Goal: Find specific page/section: Find specific page/section

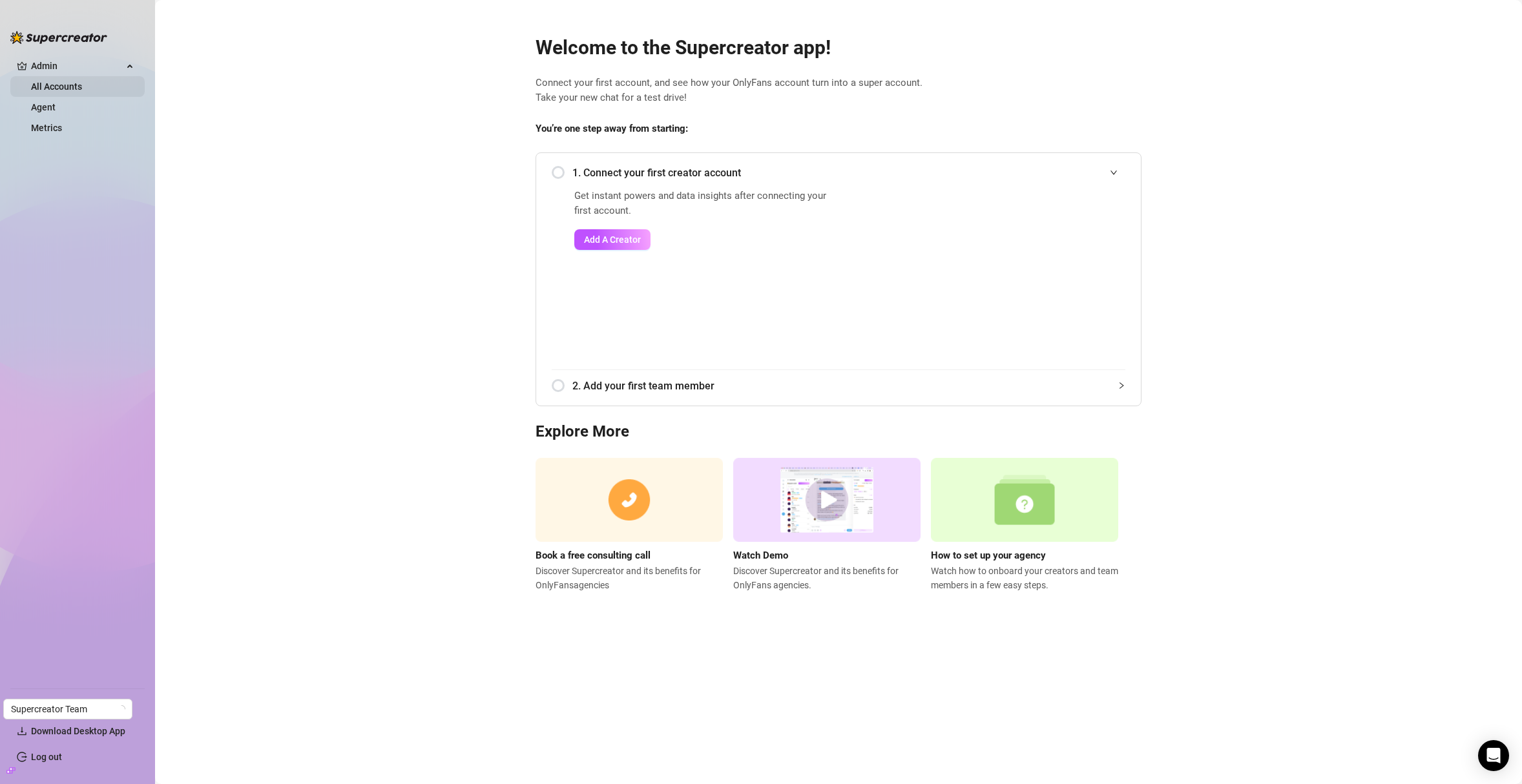
click at [61, 82] on link "All Accounts" at bounding box center [56, 87] width 51 height 10
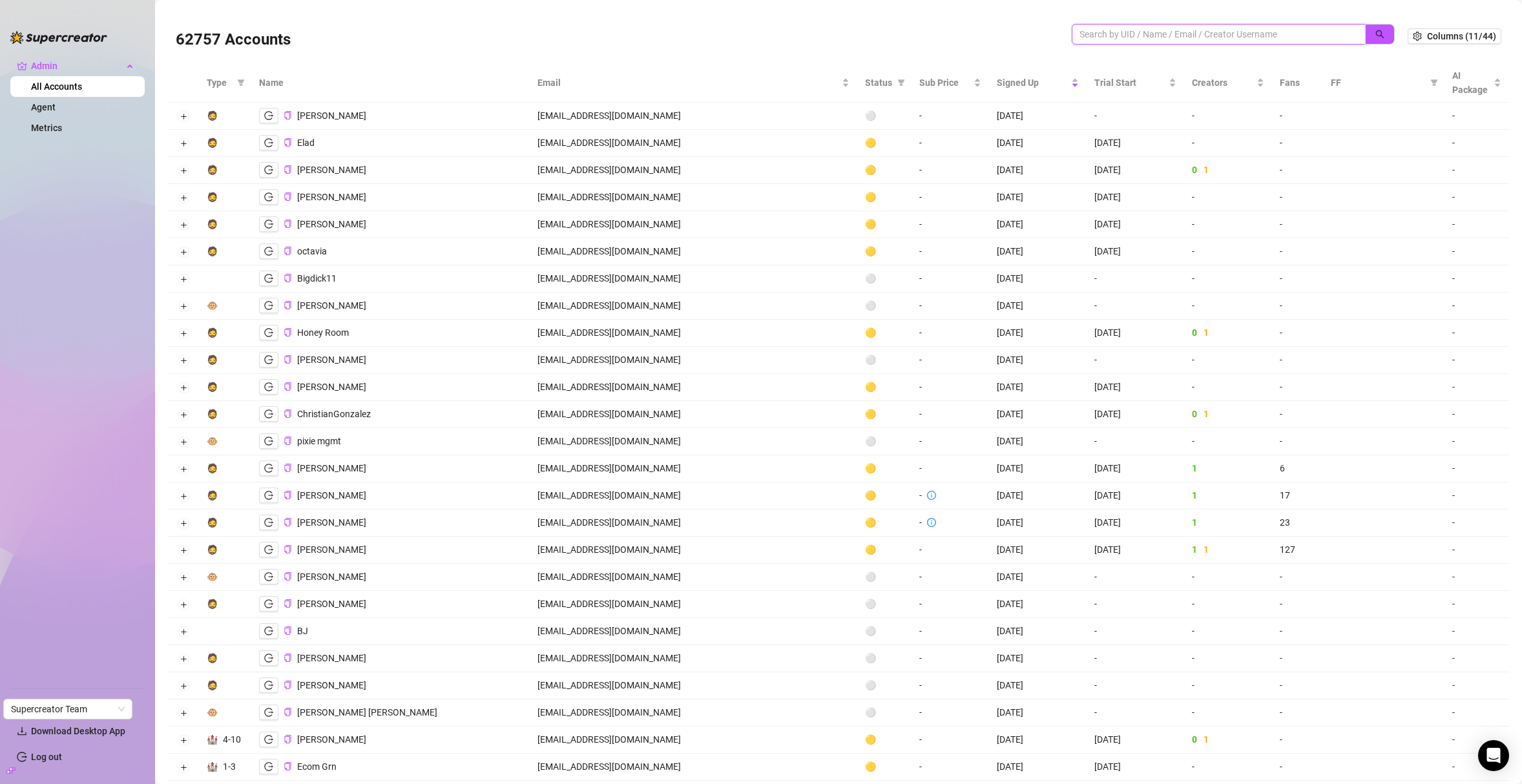
click at [1082, 31] on input "search" at bounding box center [1214, 34] width 268 height 14
paste input "nA8ZFiETHFcmv6KjMoZqTEQiBO82"
type input "nA8ZFiETHFcmv6KjMoZqTEQiBO82"
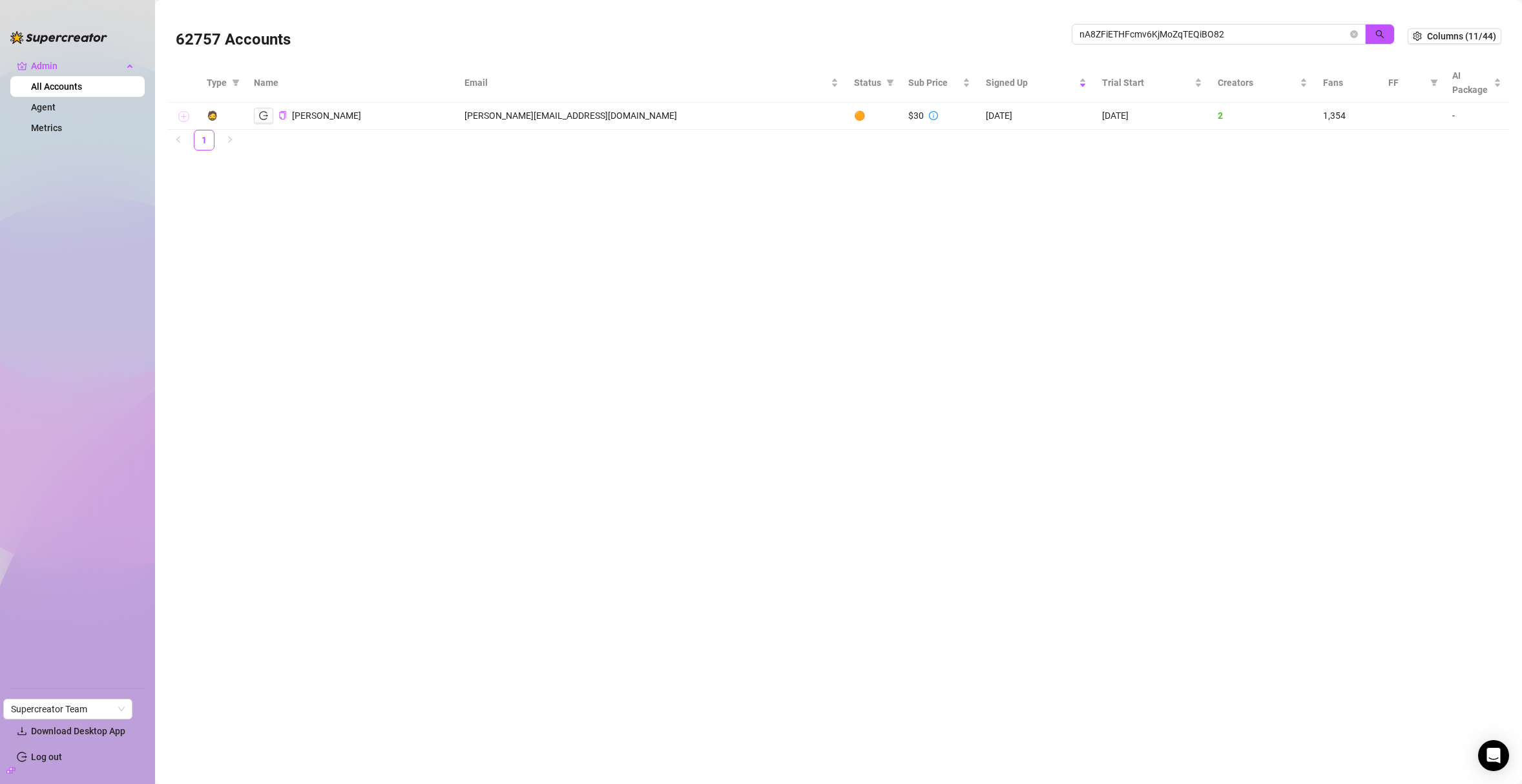
click at [181, 117] on button "Expand row" at bounding box center [183, 117] width 10 height 10
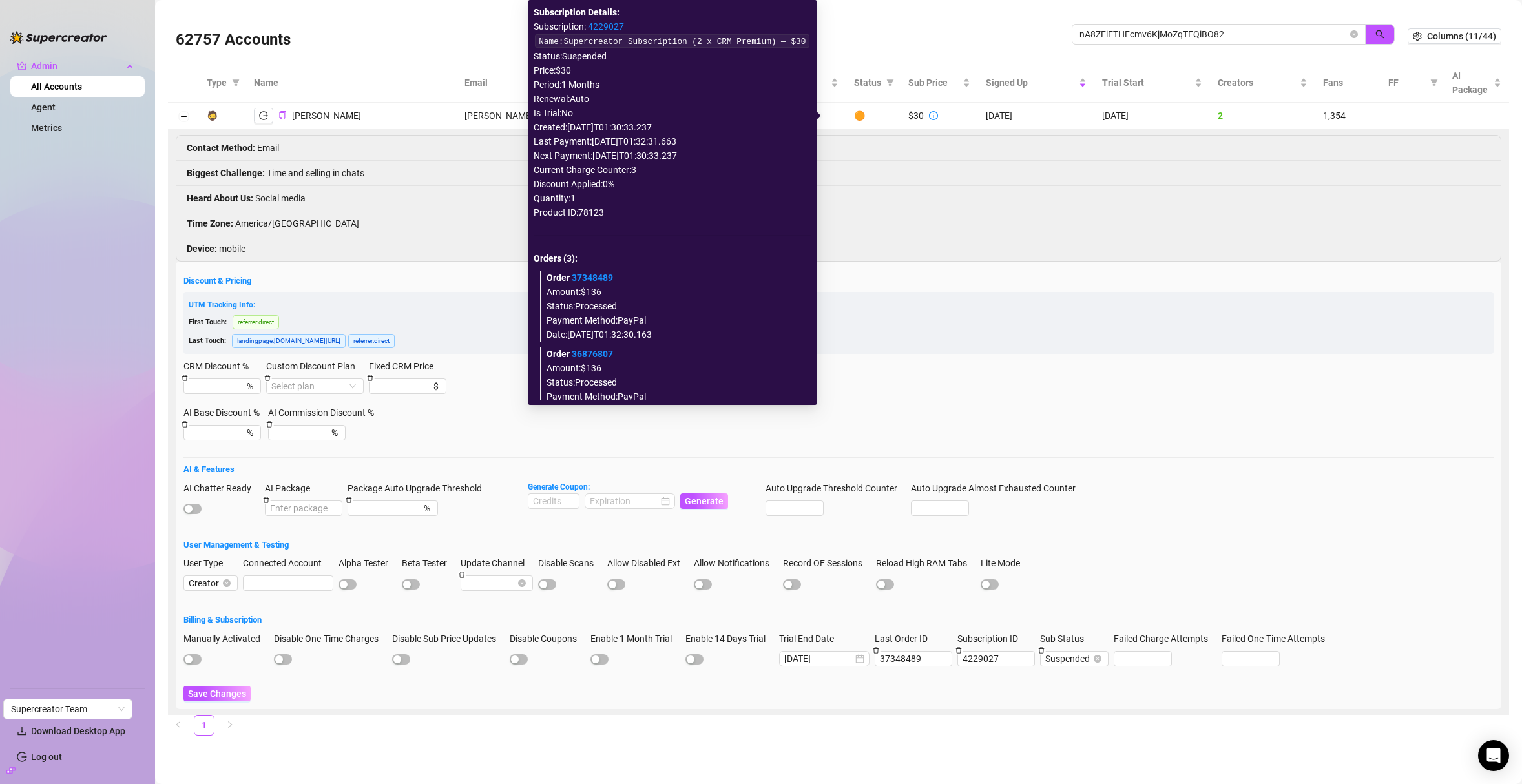
click at [599, 24] on link "4229027" at bounding box center [606, 26] width 36 height 10
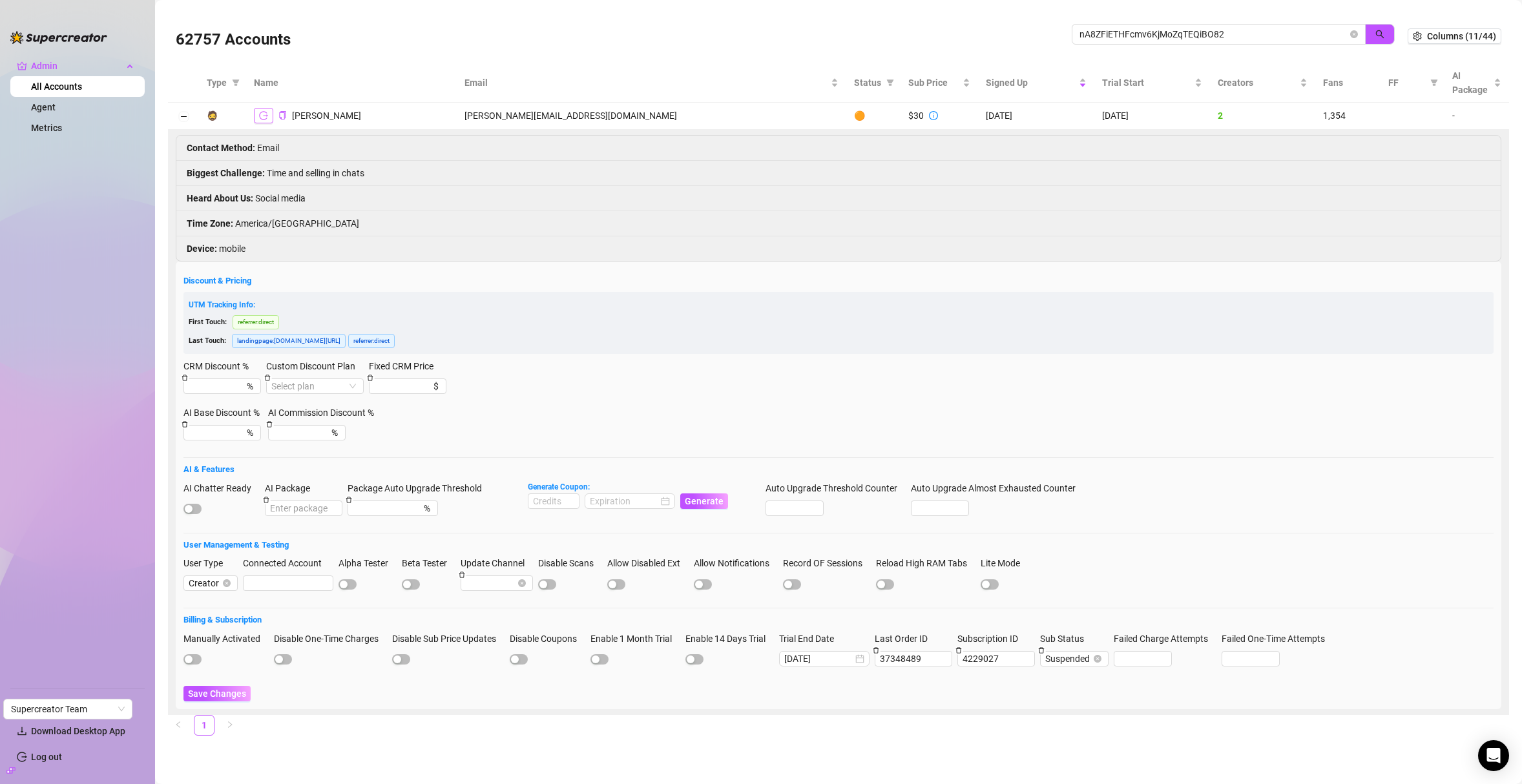
click at [266, 118] on icon "logout" at bounding box center [263, 115] width 9 height 9
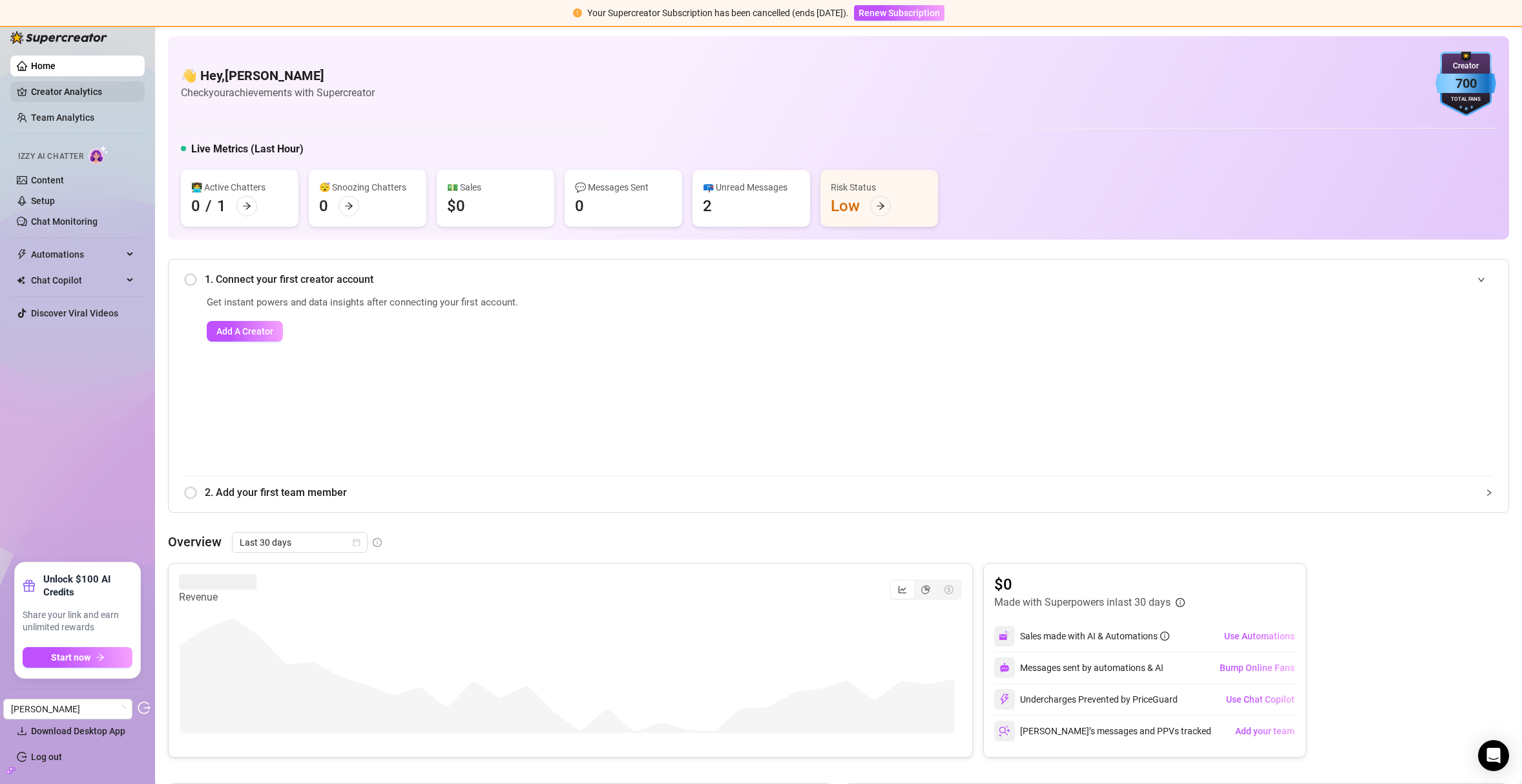
click at [80, 87] on link "Creator Analytics" at bounding box center [82, 92] width 103 height 21
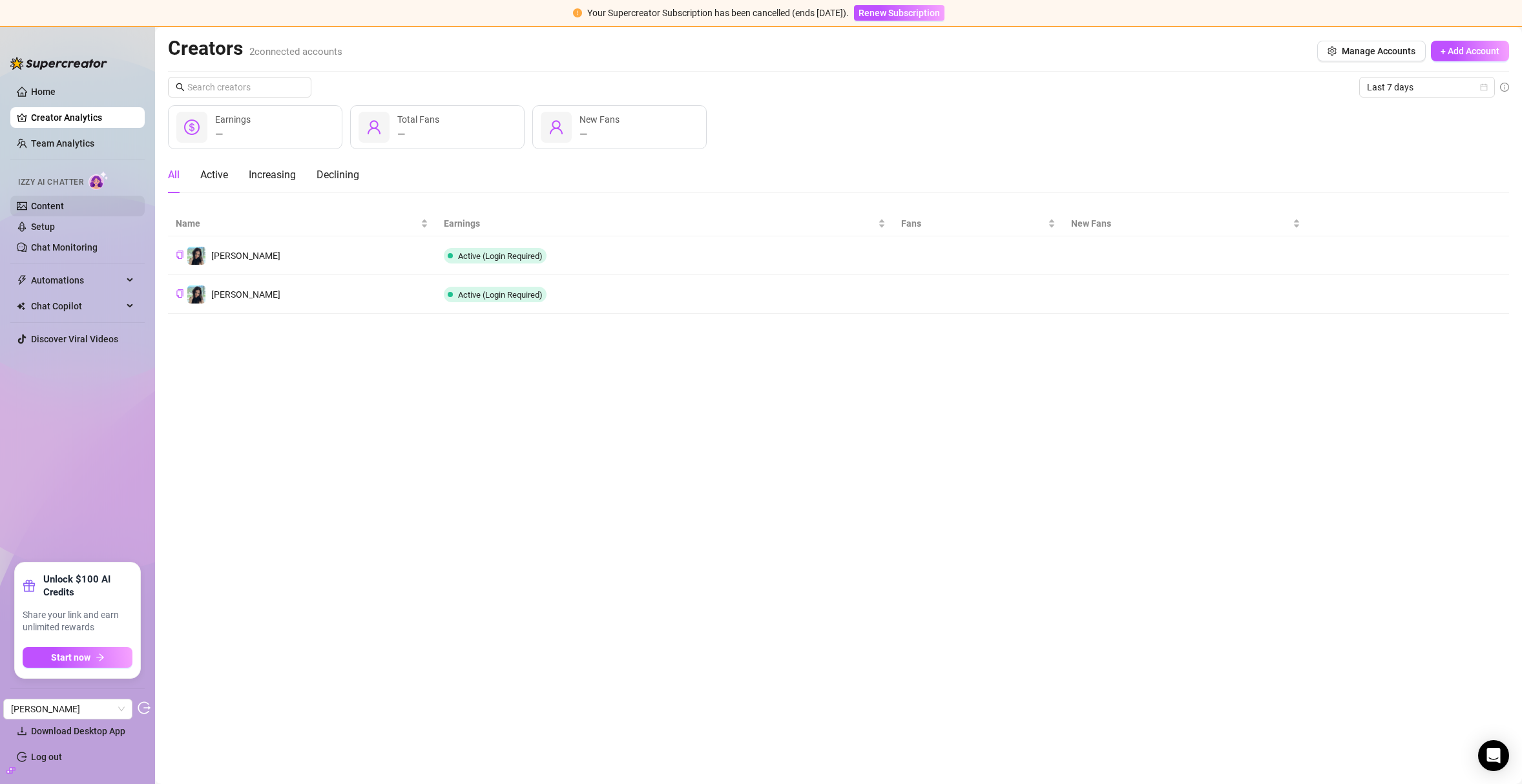
click at [49, 211] on link "Content" at bounding box center [47, 206] width 33 height 10
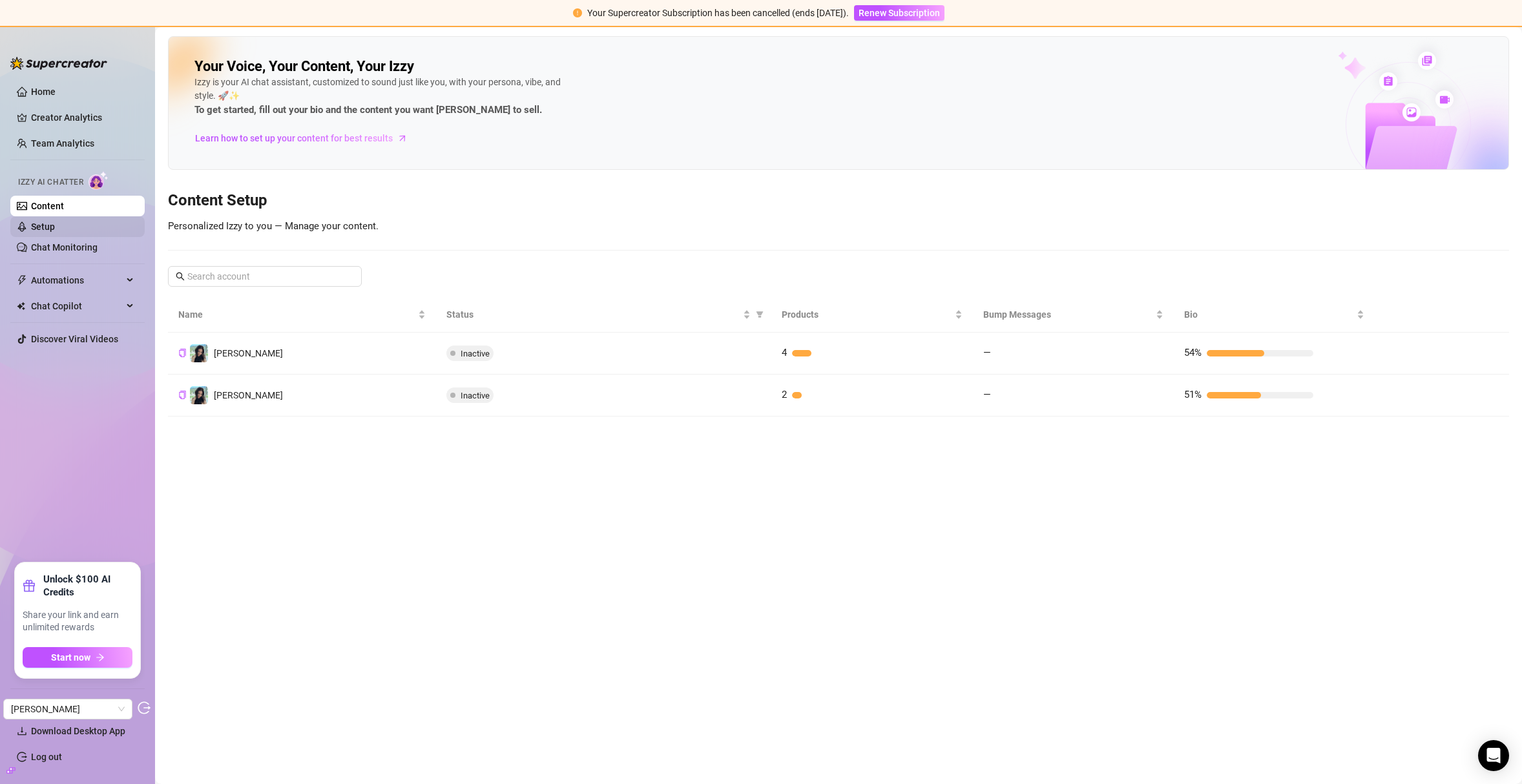
click at [51, 224] on link "Setup" at bounding box center [43, 227] width 24 height 10
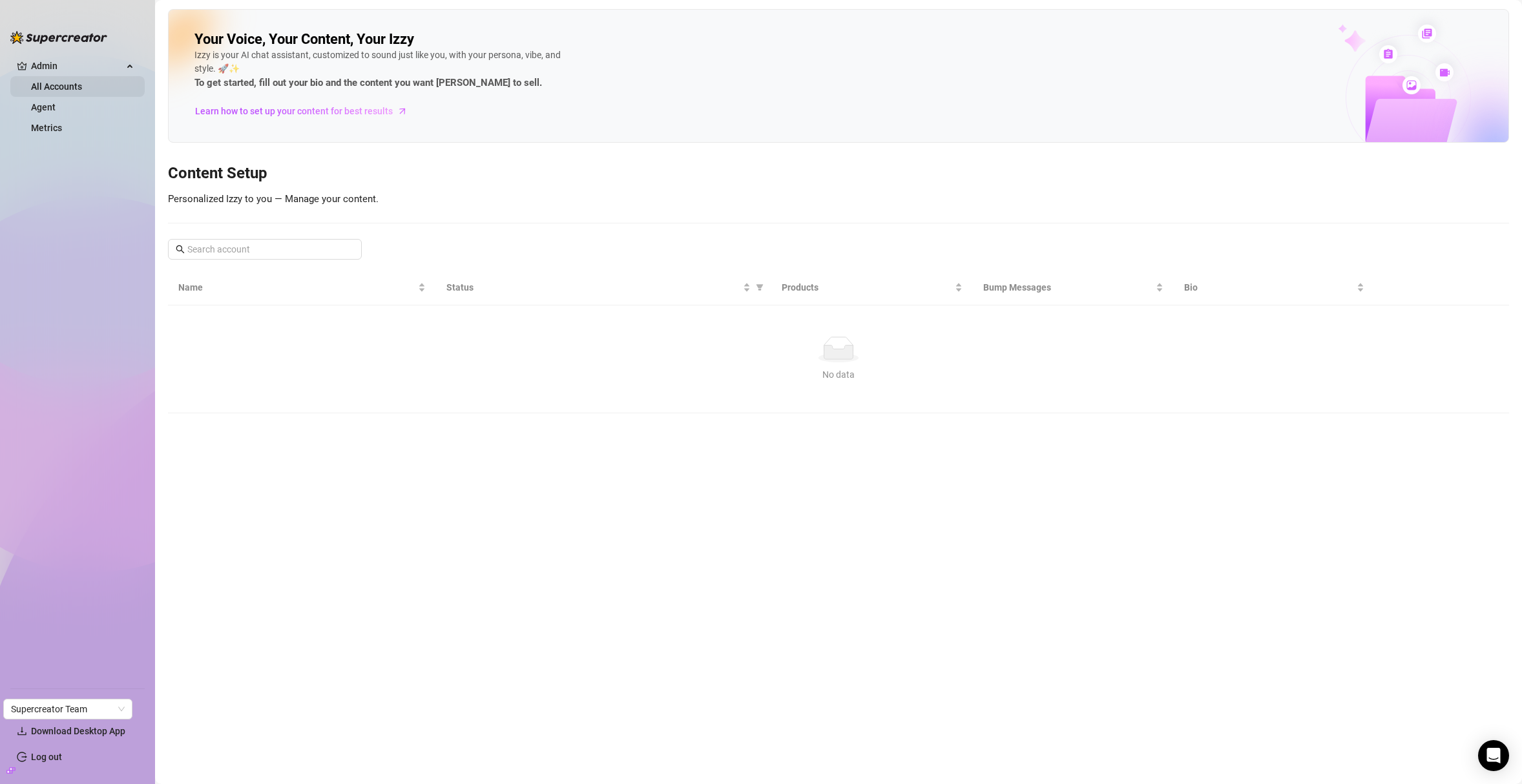
click at [80, 82] on link "All Accounts" at bounding box center [56, 87] width 51 height 10
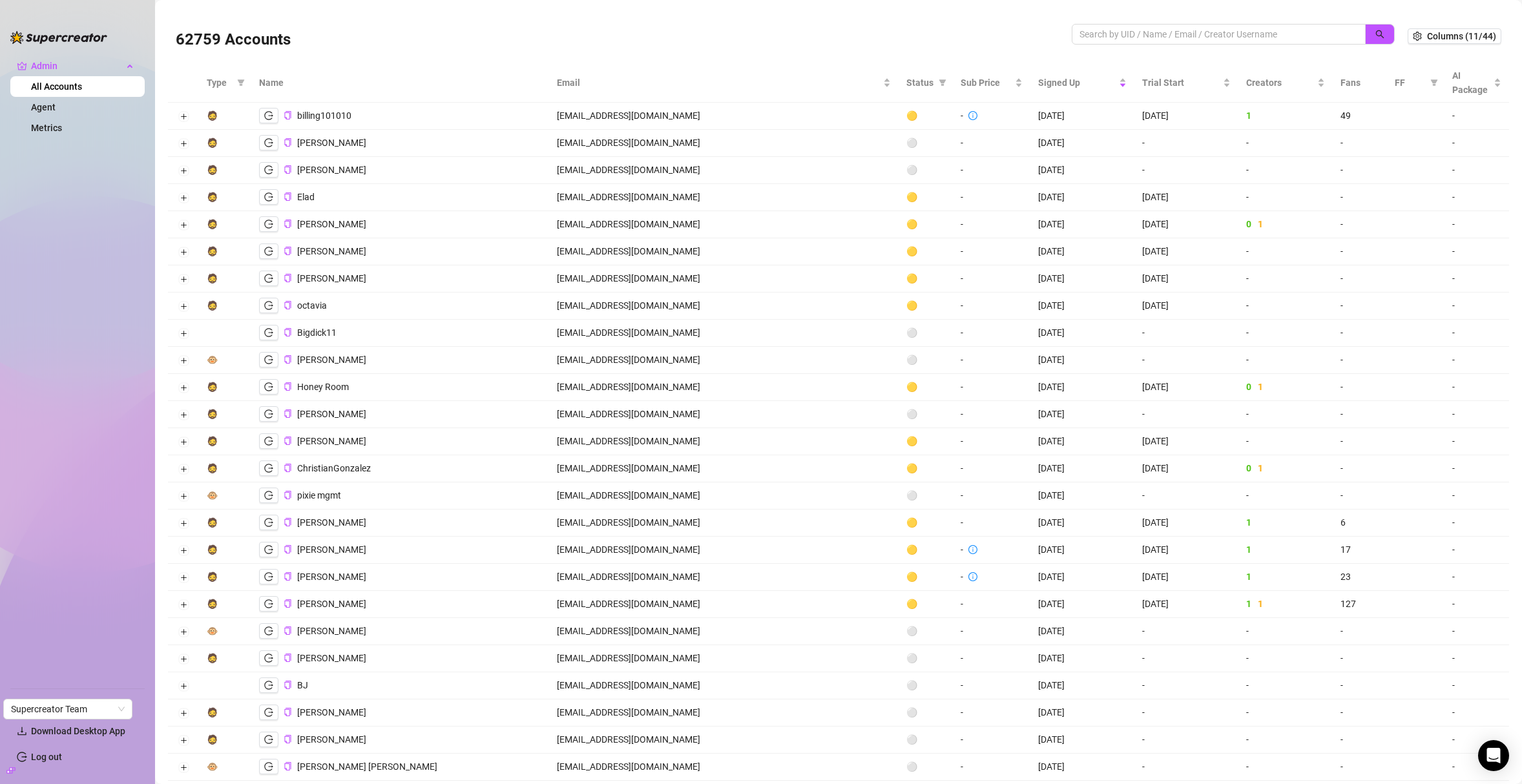
click at [10, 772] on icon "build" at bounding box center [11, 770] width 9 height 6
click at [1144, 32] on input "search" at bounding box center [1214, 34] width 268 height 14
paste input "ckbPgbApP2UcjnGDosqdv8CxPGr1"
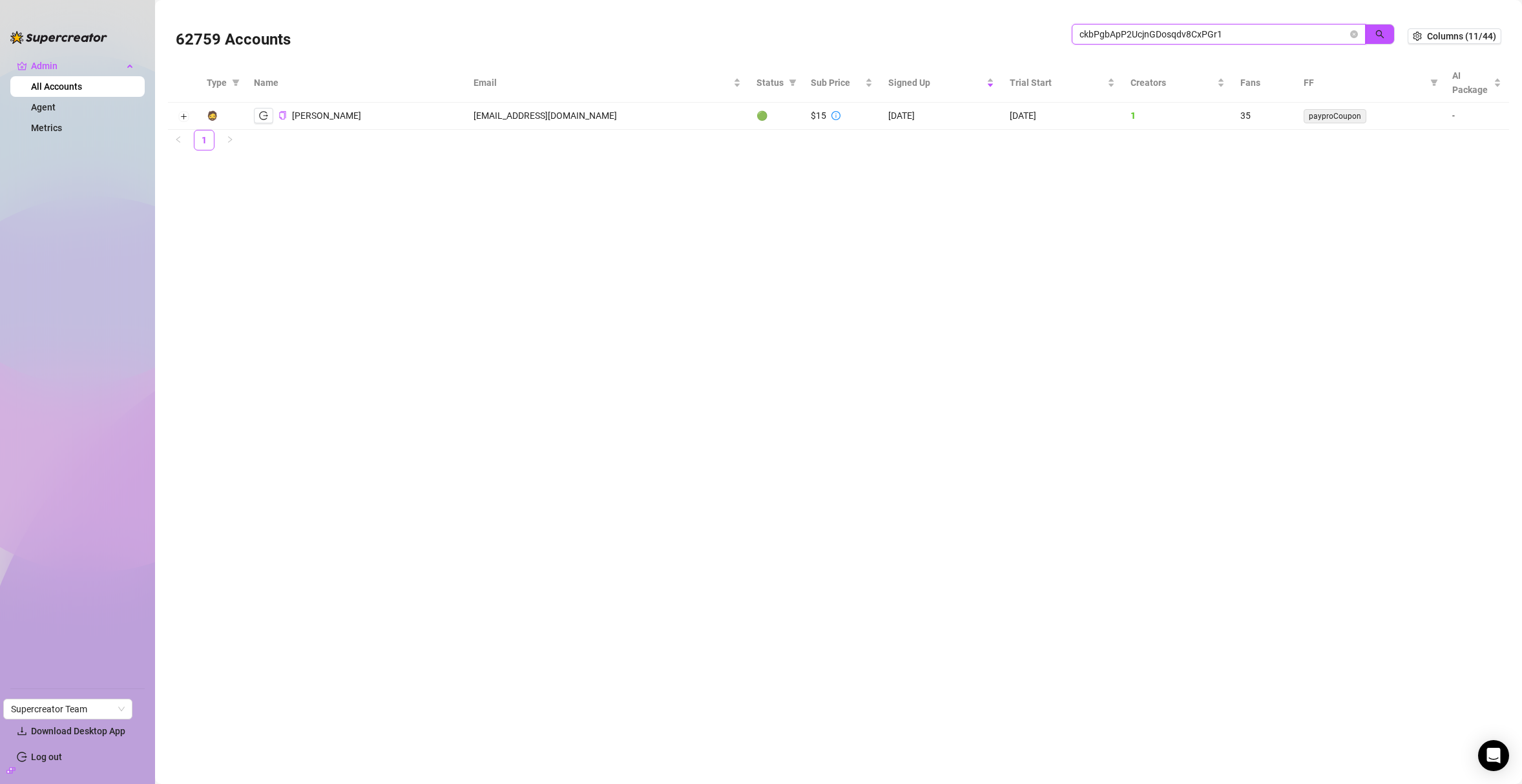
drag, startPoint x: 1141, startPoint y: 34, endPoint x: 1032, endPoint y: 34, distance: 109.0
click at [1032, 34] on div "62759 Accounts ckbPgbApP2UcjnGDosqdv8CxPGr1" at bounding box center [792, 36] width 1232 height 44
paste input "XQ471fnKynWgc0XhpMKz6CG6FZI3"
drag, startPoint x: 1238, startPoint y: 32, endPoint x: 1073, endPoint y: 36, distance: 165.0
click at [1073, 36] on span "XQ471fnKynWgc0XhpMKz6CG6FZI3" at bounding box center [1219, 34] width 294 height 21
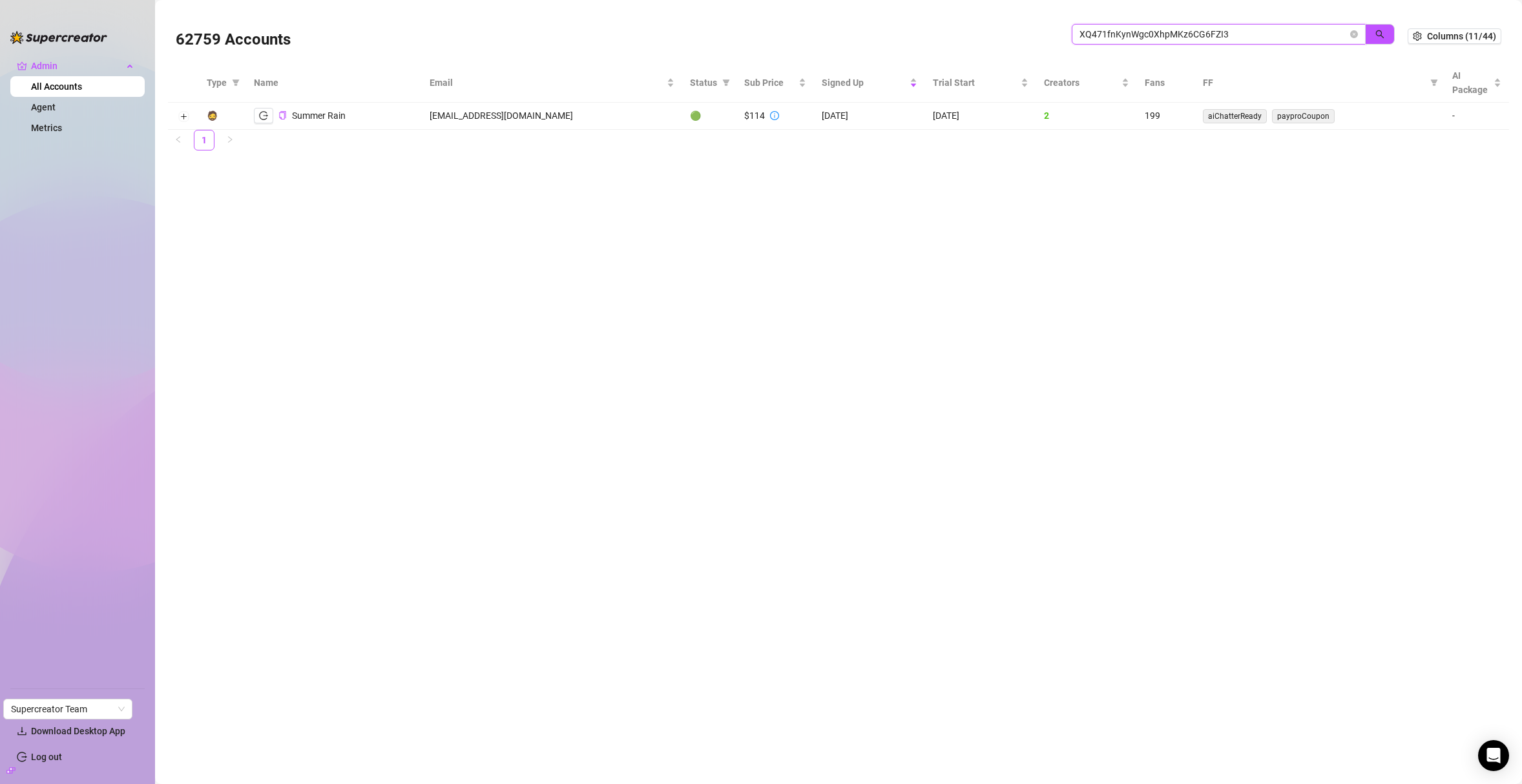
paste input "QTDJKczUtoOT3BDV9lFjF8KCzRG2"
drag, startPoint x: 1240, startPoint y: 40, endPoint x: 1075, endPoint y: 30, distance: 165.3
click at [1076, 30] on span "QTDJKczUtoOT3BDV9lFjF8KCzRG2" at bounding box center [1219, 34] width 294 height 21
paste input "t39exmWngAXViWwovJuryNFJLmD"
drag, startPoint x: 1166, startPoint y: 28, endPoint x: 1050, endPoint y: 27, distance: 116.0
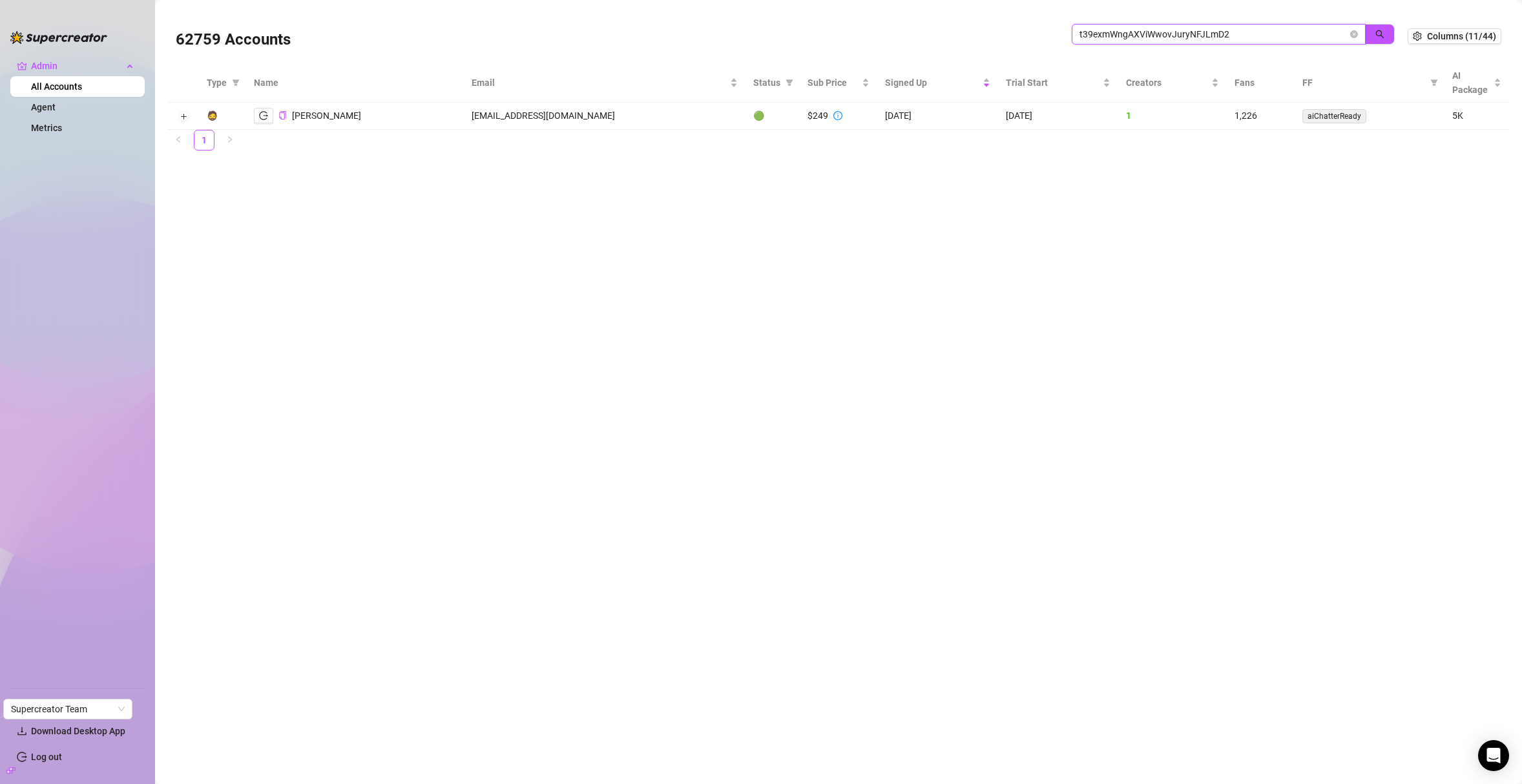
click at [1050, 27] on div "62759 Accounts t39exmWngAXViWwovJuryNFJLmD2" at bounding box center [792, 36] width 1232 height 44
paste input "krpA6QOJHCY5rlH0ApW8U9c9gnB3"
drag, startPoint x: 1238, startPoint y: 39, endPoint x: 1021, endPoint y: 26, distance: 217.4
click at [1021, 26] on div "62759 Accounts krpA6QOJHCY5rlH0ApW8U9c9gnB3" at bounding box center [792, 36] width 1232 height 44
paste input "xwuOv8ZLWXYQwWjns4UrxdnKmMj2"
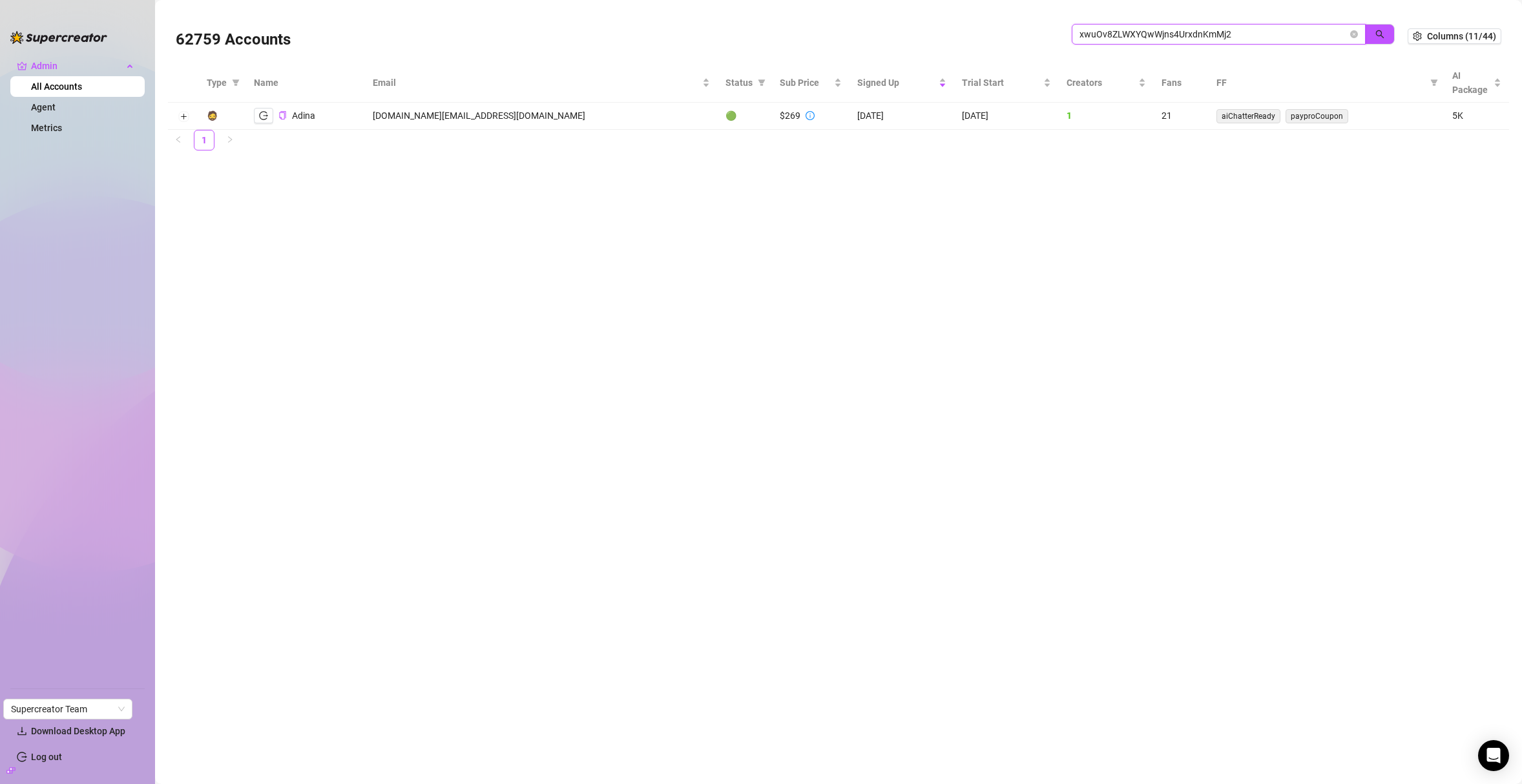
type input "xwuOv8ZLWXYQwWjns4UrxdnKmMj2"
